Goal: Task Accomplishment & Management: Manage account settings

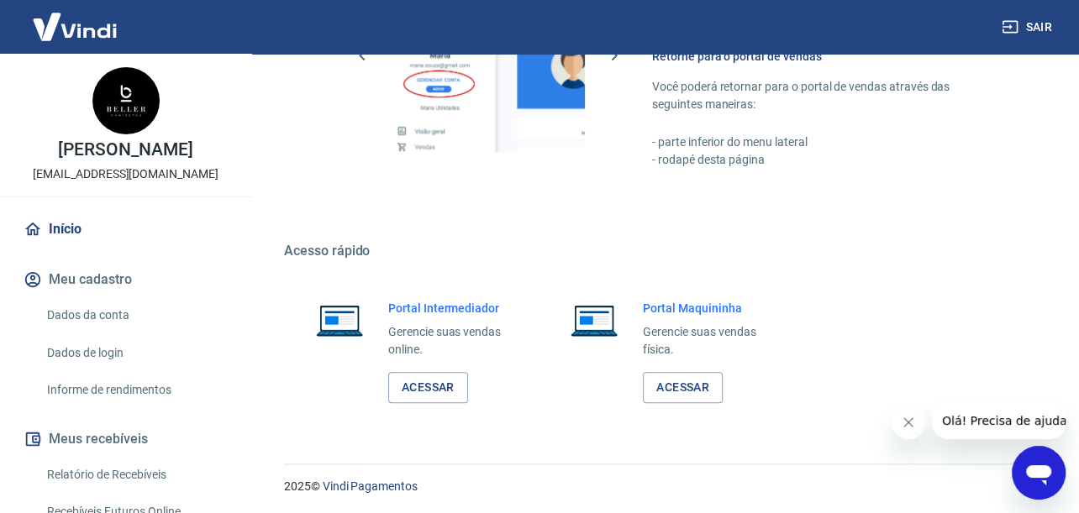
scroll to position [252, 0]
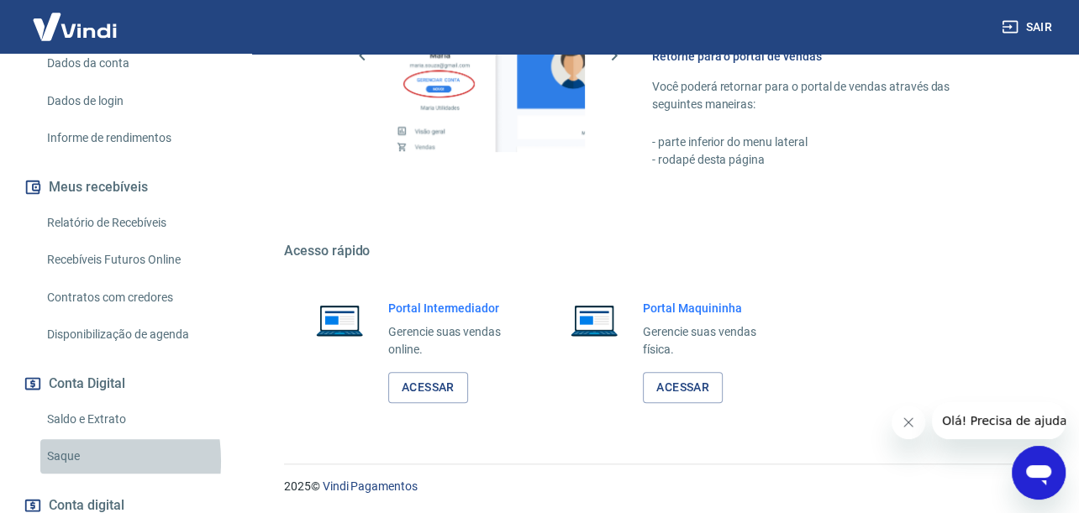
click at [50, 460] on link "Saque" at bounding box center [135, 456] width 191 height 34
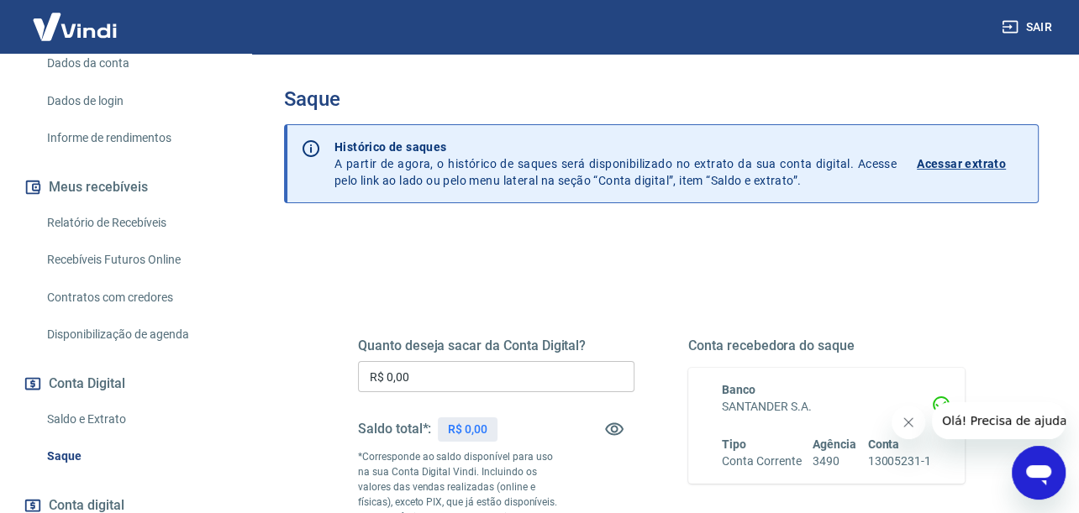
click at [446, 365] on input "R$ 0,00" at bounding box center [496, 376] width 276 height 31
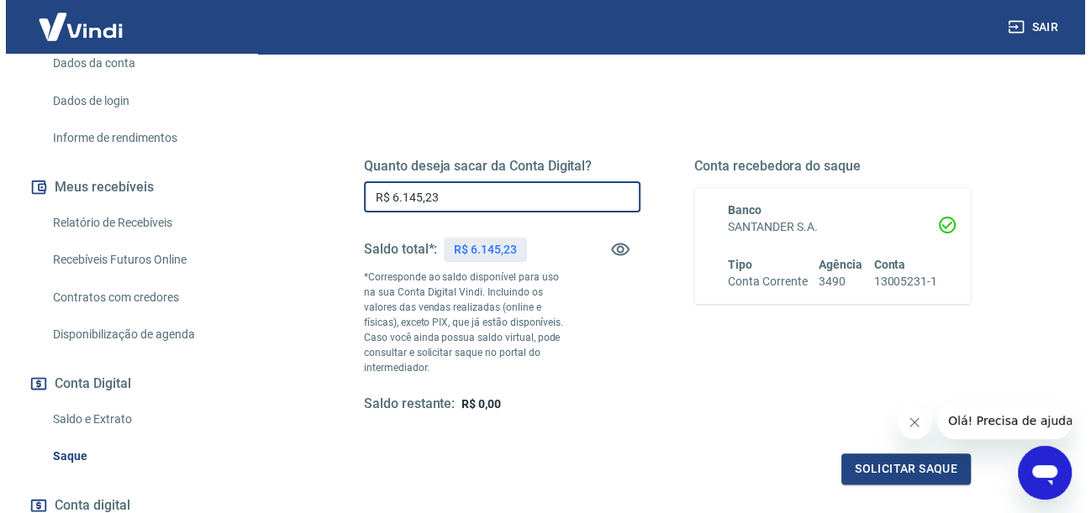
scroll to position [345, 0]
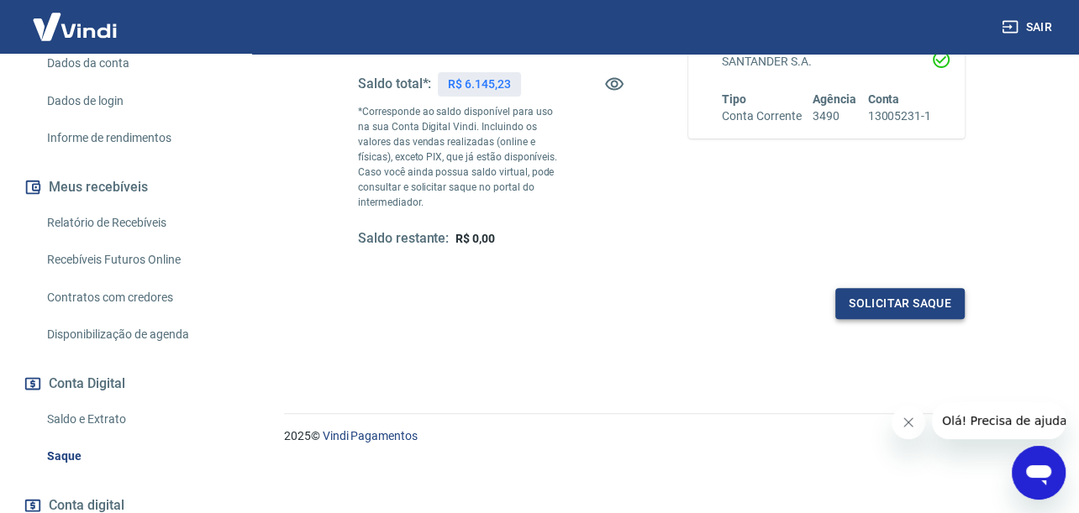
type input "R$ 6.145,23"
click at [882, 305] on button "Solicitar saque" at bounding box center [899, 303] width 129 height 31
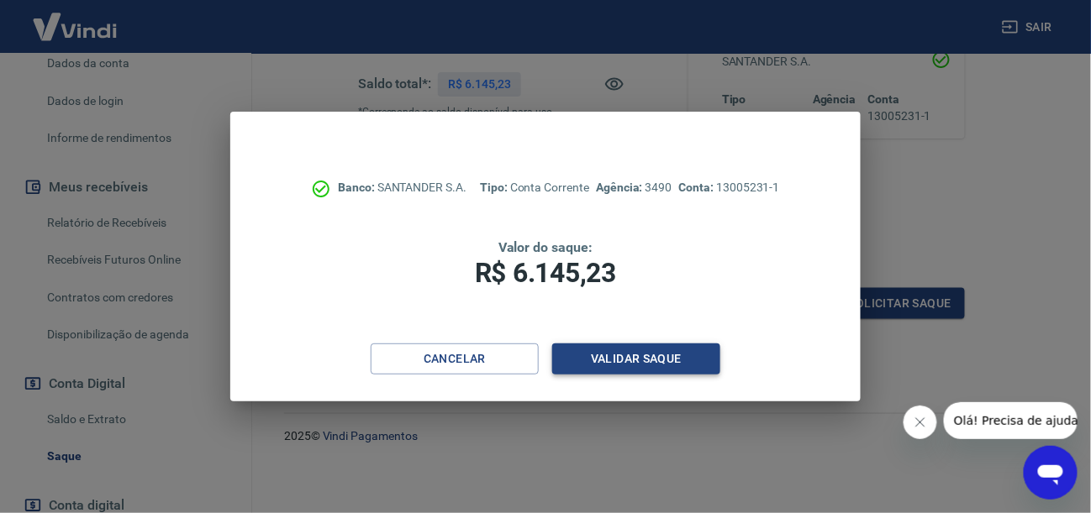
click at [634, 365] on button "Validar saque" at bounding box center [636, 359] width 168 height 31
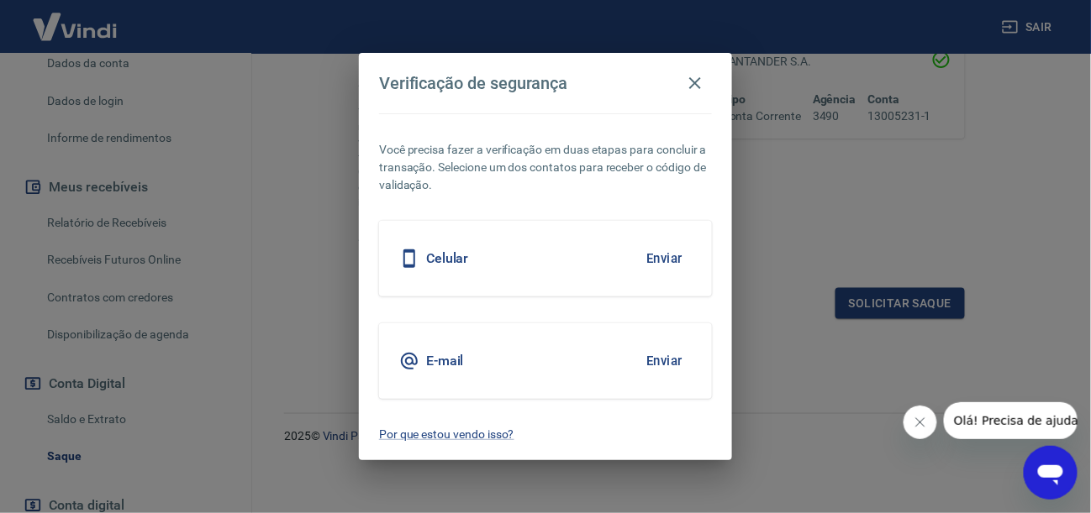
click at [655, 260] on button "Enviar" at bounding box center [664, 258] width 55 height 35
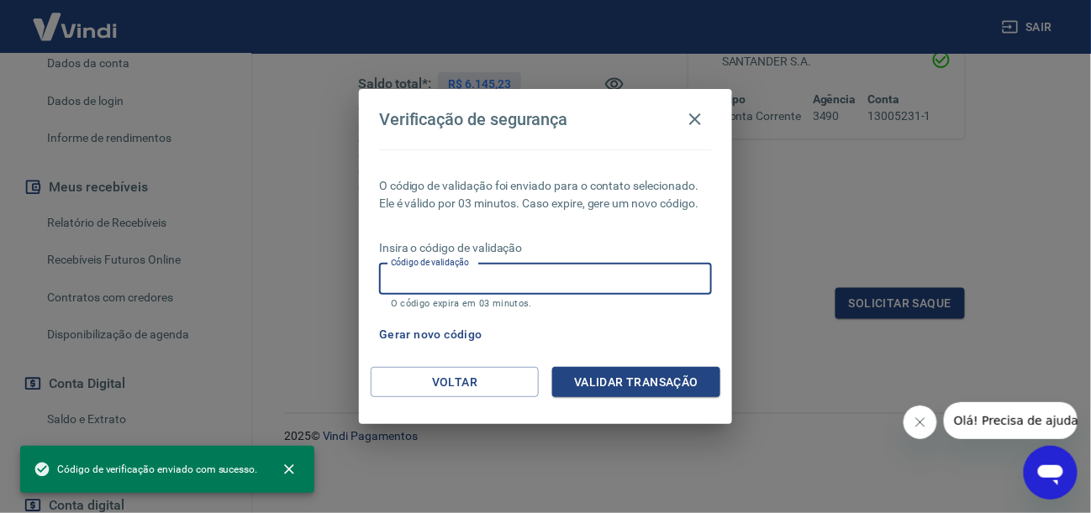
click at [519, 280] on input "Código de validação" at bounding box center [545, 279] width 333 height 31
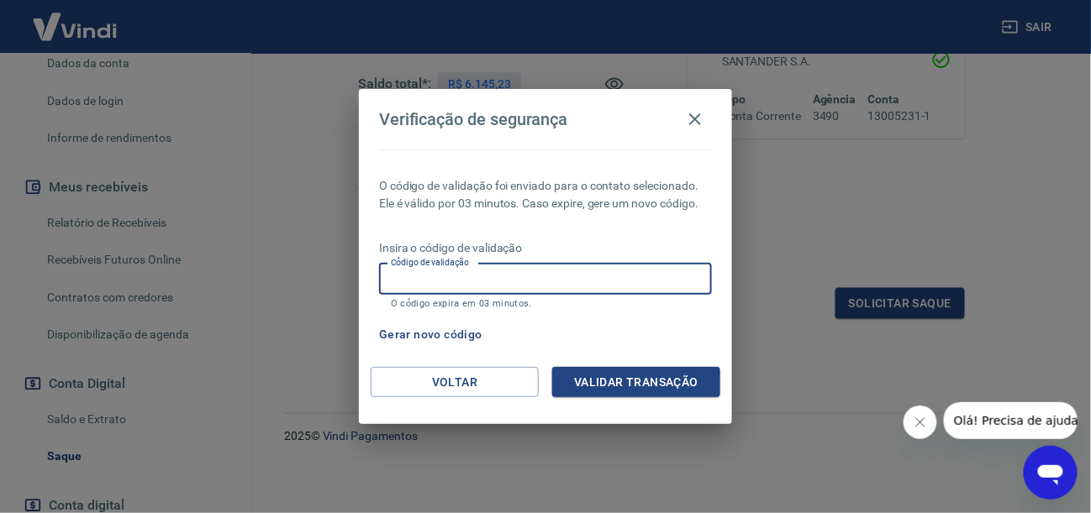
click at [528, 284] on input "Código de validação" at bounding box center [545, 279] width 333 height 31
type input "7"
type input "475444"
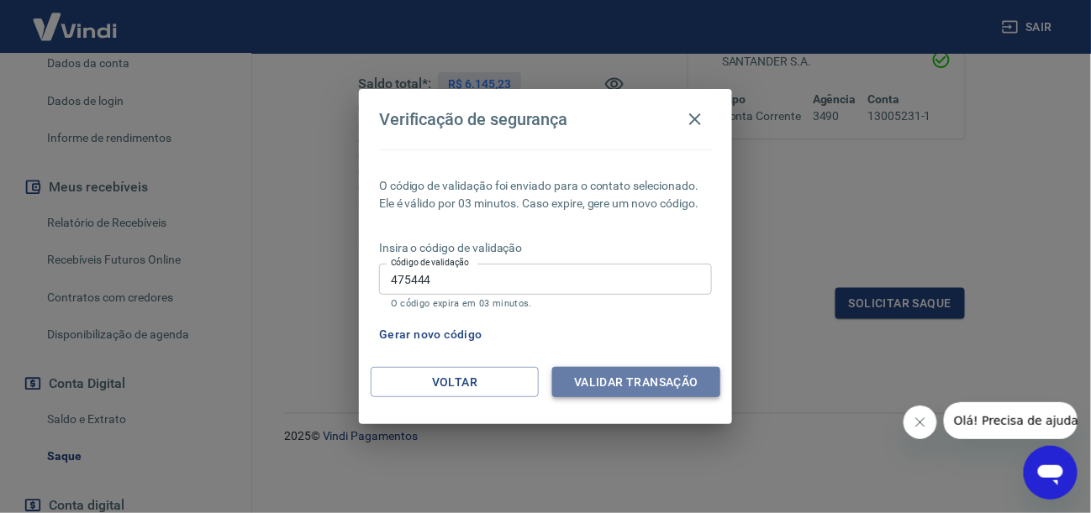
click at [681, 396] on button "Validar transação" at bounding box center [636, 382] width 168 height 31
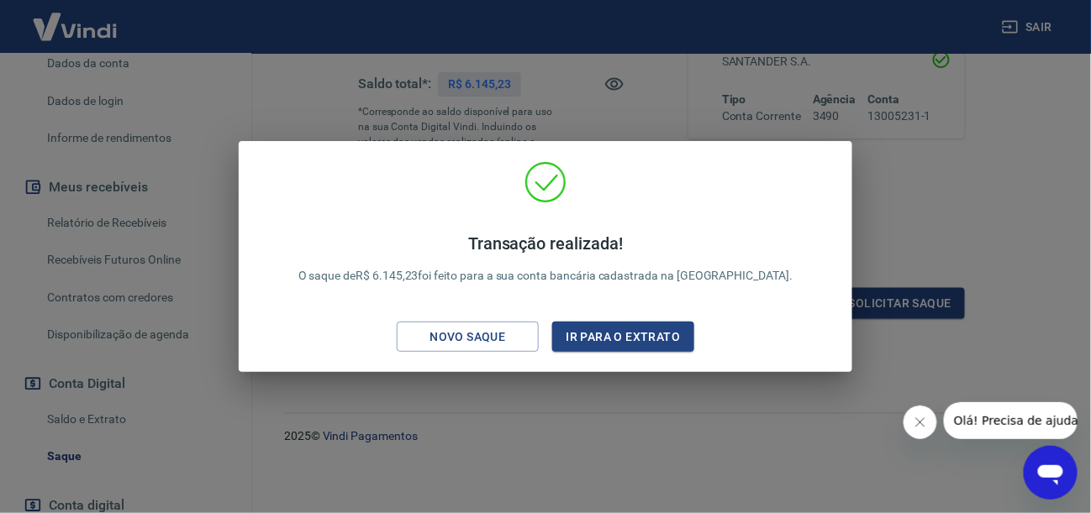
click at [976, 118] on div "Transação realizada! O saque de R$ 6.145,23 foi feito para a sua conta bancária…" at bounding box center [545, 256] width 1091 height 513
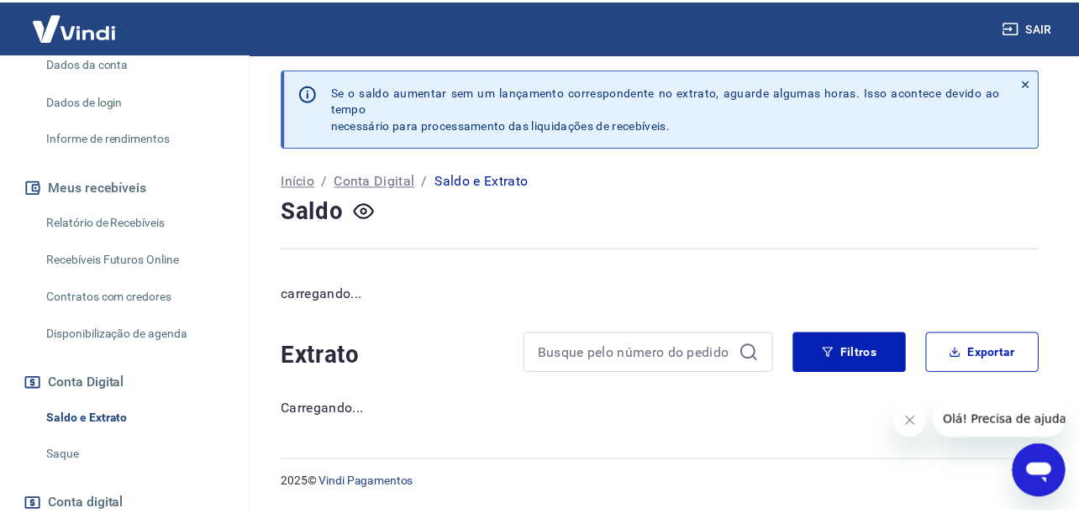
scroll to position [3, 0]
